Goal: Task Accomplishment & Management: Use online tool/utility

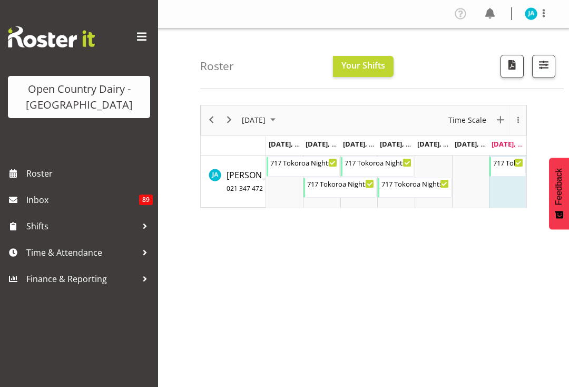
click at [89, 249] on span "Time & Attendance" at bounding box center [81, 253] width 111 height 16
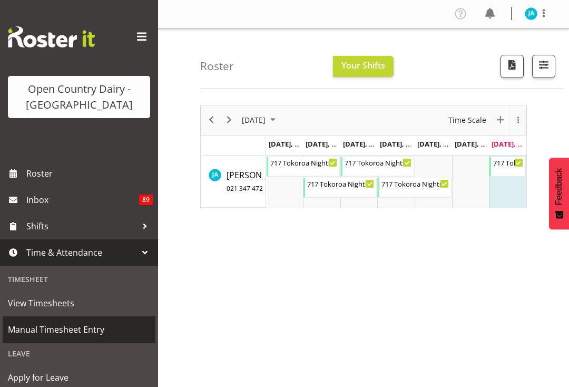
click at [94, 329] on span "Manual Timesheet Entry" at bounding box center [79, 329] width 142 height 16
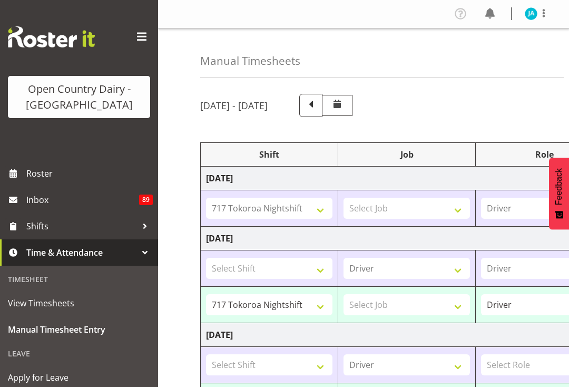
select select "78977"
select select "78944"
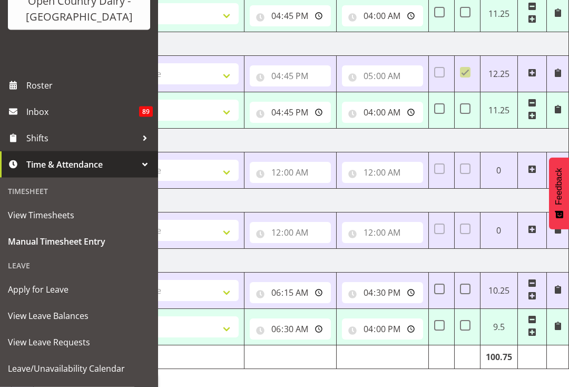
scroll to position [91, 0]
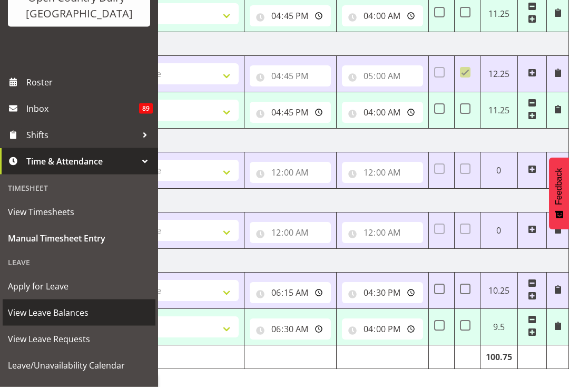
click at [68, 308] on span "View Leave Balances" at bounding box center [79, 313] width 142 height 16
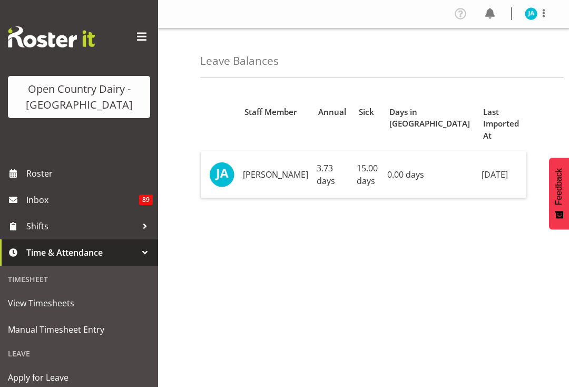
click at [545, 9] on span at bounding box center [543, 13] width 13 height 13
click at [493, 59] on link "Log Out" at bounding box center [499, 55] width 101 height 19
